Goal: Navigation & Orientation: Find specific page/section

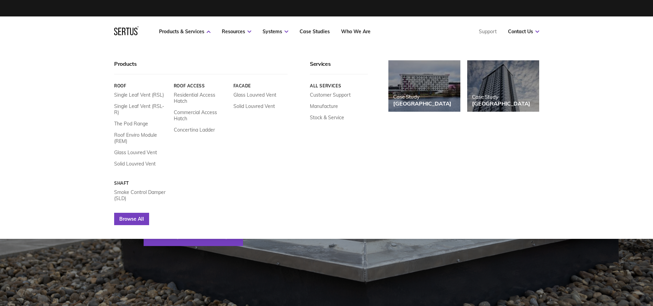
click at [142, 213] on link "Browse All" at bounding box center [131, 219] width 35 height 12
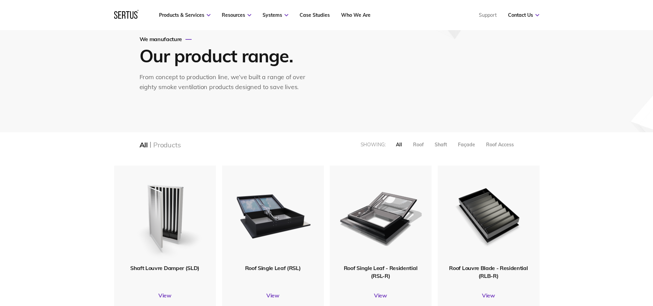
scroll to position [34, 0]
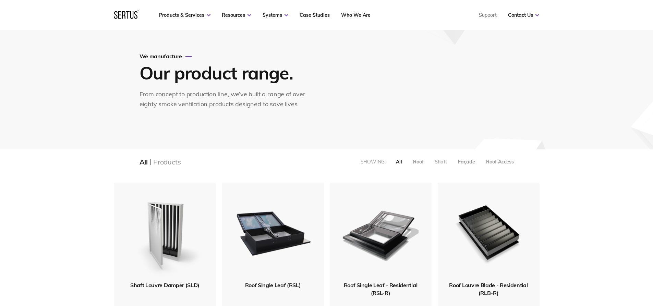
click at [437, 160] on div "Shaft" at bounding box center [441, 162] width 12 height 6
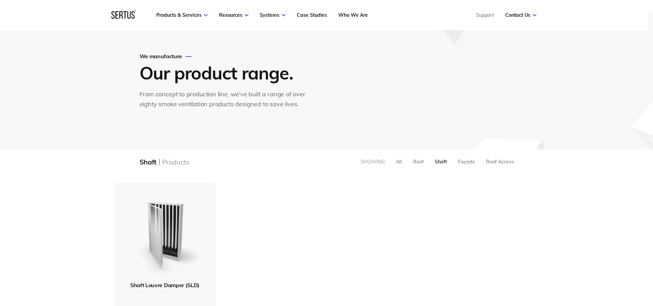
scroll to position [155, 436]
click at [421, 161] on div "Roof" at bounding box center [418, 162] width 11 height 6
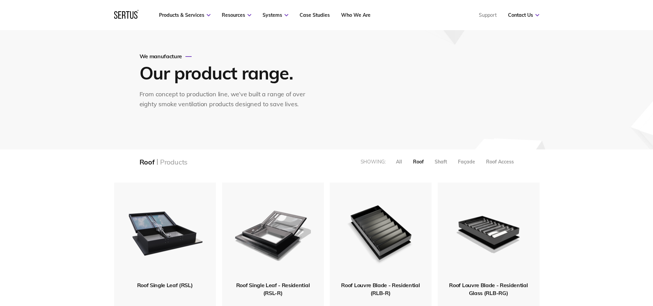
scroll to position [605, 436]
click at [398, 162] on div "All" at bounding box center [399, 162] width 6 height 6
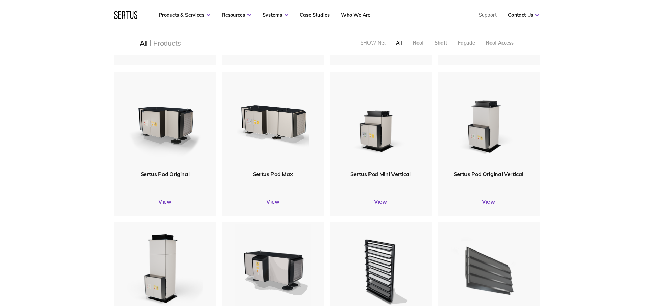
scroll to position [171, 0]
